Goal: Use online tool/utility: Utilize a website feature to perform a specific function

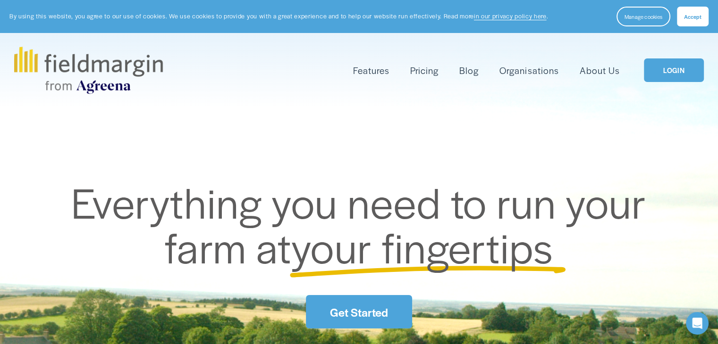
click at [664, 40] on div "Skip to Content Features Mapping" at bounding box center [359, 70] width 718 height 75
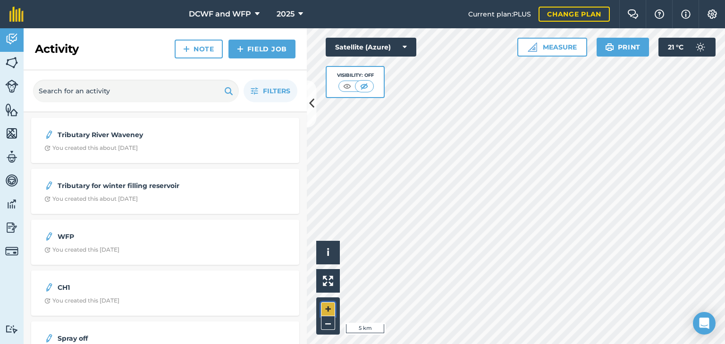
click at [326, 311] on button "+" at bounding box center [328, 309] width 14 height 14
click at [328, 308] on button "+" at bounding box center [328, 309] width 14 height 14
click at [310, 110] on icon at bounding box center [311, 104] width 5 height 17
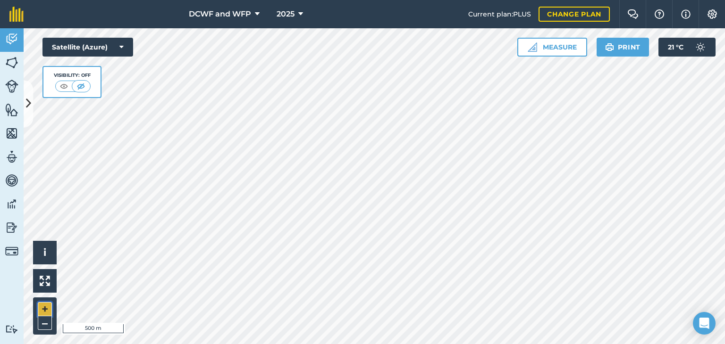
click at [45, 305] on button "+" at bounding box center [45, 309] width 14 height 14
click at [45, 306] on button "+" at bounding box center [45, 309] width 14 height 14
click at [44, 312] on button "+" at bounding box center [45, 309] width 14 height 14
click at [14, 59] on img at bounding box center [11, 63] width 13 height 14
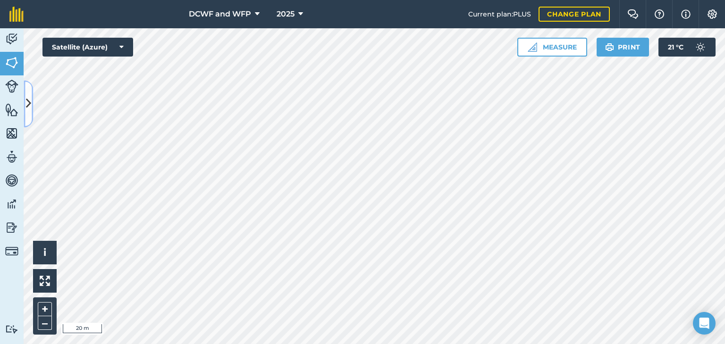
click at [29, 97] on icon at bounding box center [28, 104] width 5 height 17
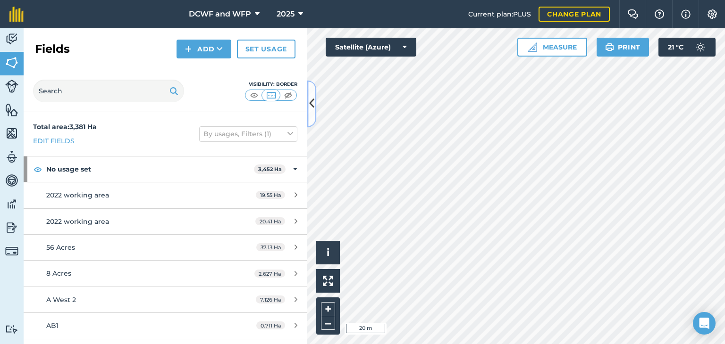
click at [311, 108] on icon at bounding box center [311, 104] width 5 height 17
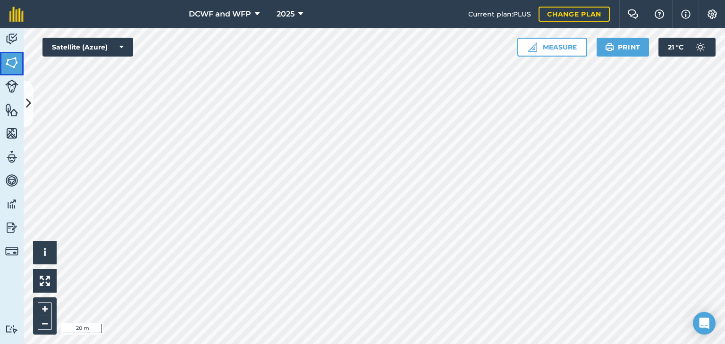
click at [12, 62] on img at bounding box center [11, 63] width 13 height 14
click at [549, 48] on button "Measure" at bounding box center [552, 47] width 70 height 19
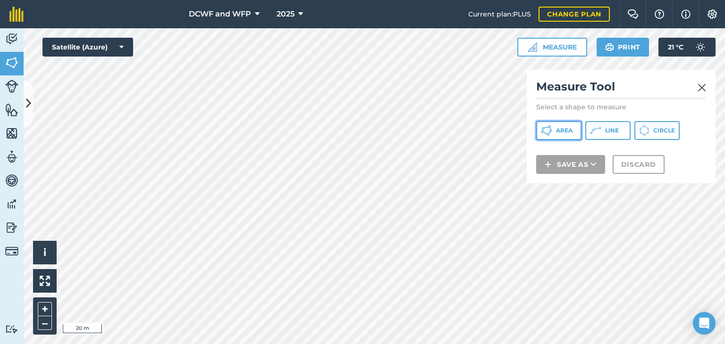
click at [568, 130] on span "Area" at bounding box center [564, 131] width 17 height 8
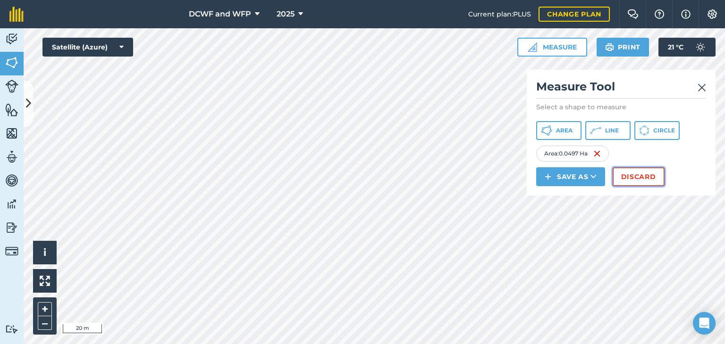
click at [633, 178] on button "Discard" at bounding box center [638, 176] width 52 height 19
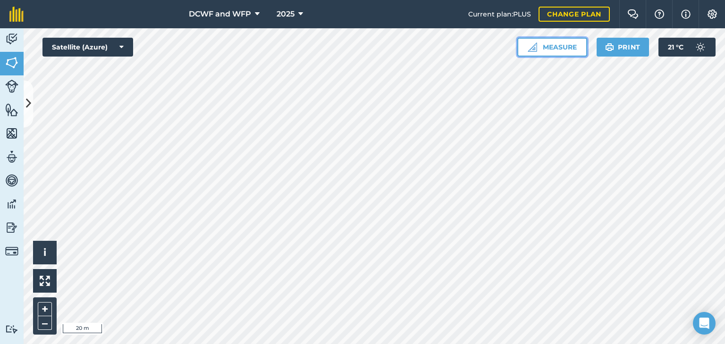
click at [554, 48] on button "Measure" at bounding box center [552, 47] width 70 height 19
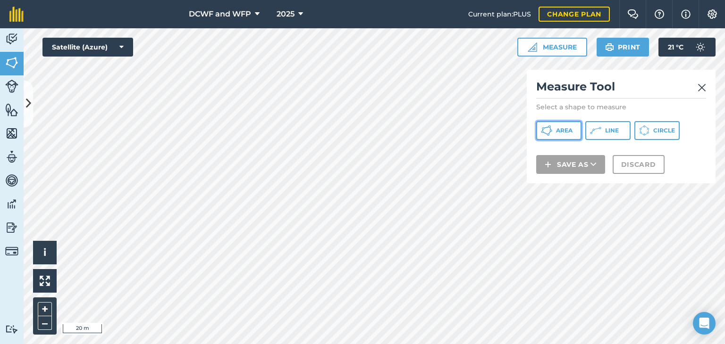
click at [556, 134] on button "Area" at bounding box center [558, 130] width 45 height 19
